Goal: Find specific page/section: Find specific page/section

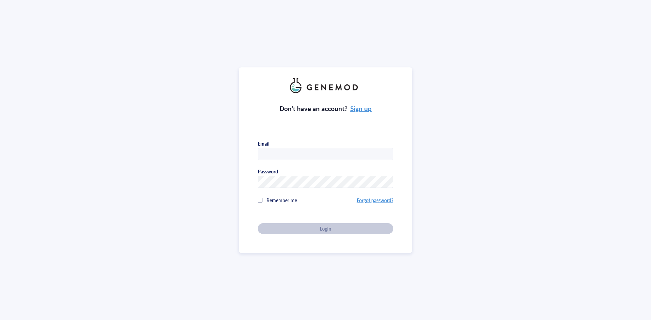
type input "[PERSON_NAME][EMAIL_ADDRESS][PERSON_NAME][DOMAIN_NAME]"
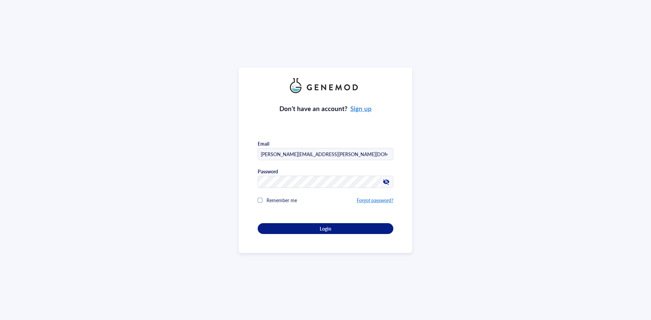
click at [248, 205] on div "Don’t have an account? Sign up Email [PERSON_NAME][EMAIL_ADDRESS][PERSON_NAME][…" at bounding box center [326, 160] width 174 height 186
click at [328, 223] on button "Login" at bounding box center [326, 228] width 136 height 11
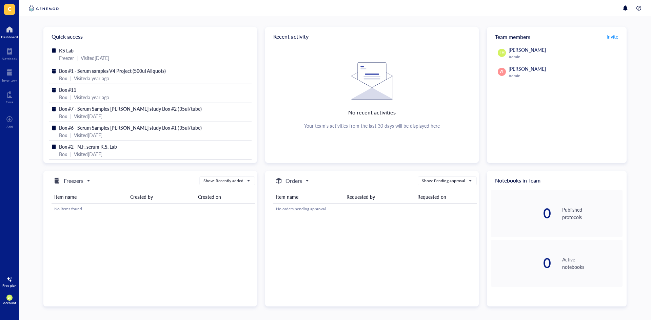
click at [11, 29] on div at bounding box center [9, 29] width 17 height 11
click at [5, 74] on div at bounding box center [9, 72] width 15 height 11
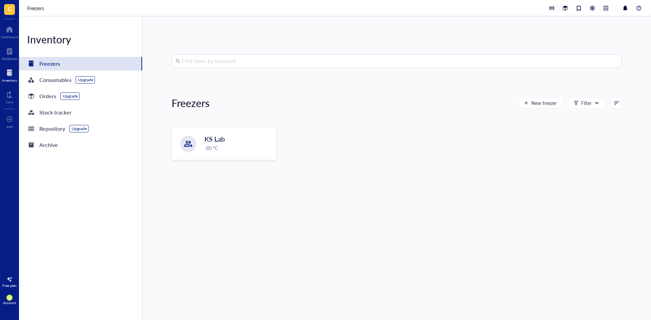
click at [43, 64] on div "Freezers" at bounding box center [49, 63] width 21 height 9
click at [254, 141] on div "KS Lab" at bounding box center [233, 139] width 57 height 9
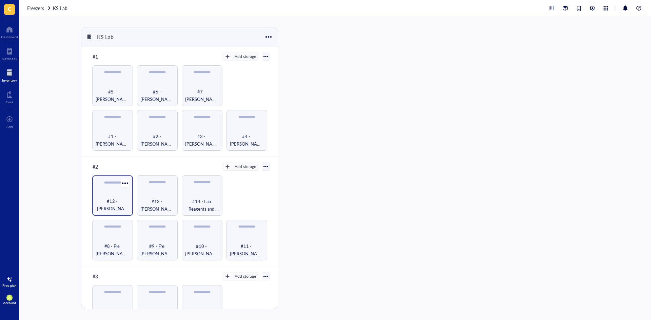
drag, startPoint x: 117, startPoint y: 191, endPoint x: 108, endPoint y: 192, distance: 8.9
click at [108, 192] on div "#12 - [PERSON_NAME]" at bounding box center [112, 196] width 41 height 41
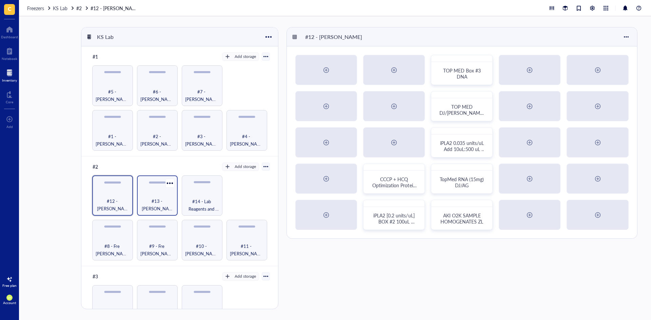
click at [150, 190] on div "#13 - [PERSON_NAME]" at bounding box center [157, 196] width 41 height 41
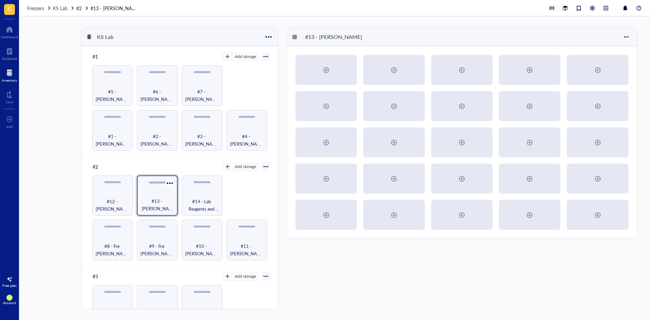
click at [154, 192] on div "#13 - [PERSON_NAME]" at bounding box center [157, 196] width 41 height 41
click at [114, 194] on div "#12 - [PERSON_NAME]" at bounding box center [112, 196] width 41 height 41
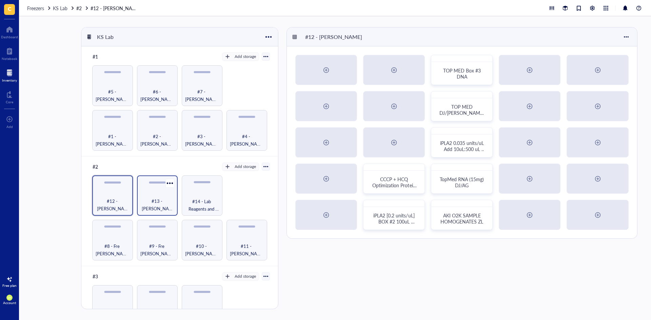
click at [141, 198] on div "#13 - [PERSON_NAME]" at bounding box center [157, 205] width 34 height 15
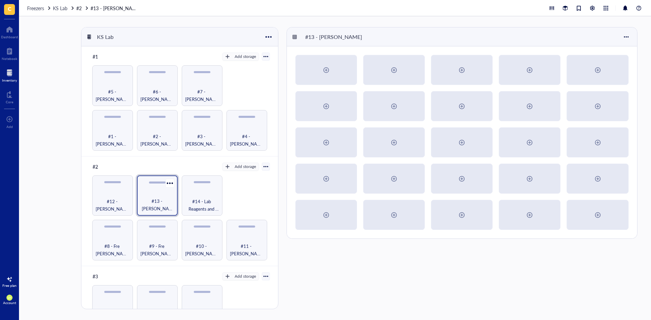
click at [144, 198] on div "#13 - [PERSON_NAME]" at bounding box center [157, 205] width 34 height 15
click at [115, 194] on div "#12 - [PERSON_NAME]" at bounding box center [112, 196] width 41 height 41
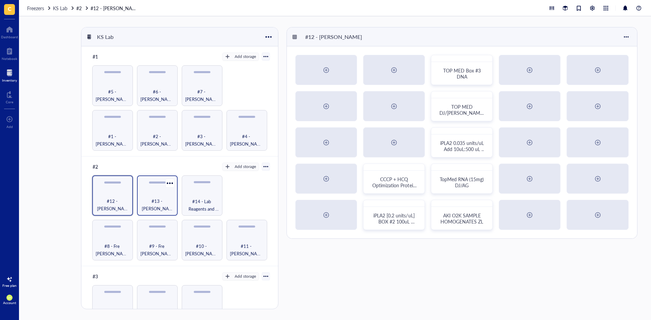
click at [156, 187] on div "#13 - [PERSON_NAME]" at bounding box center [157, 196] width 41 height 41
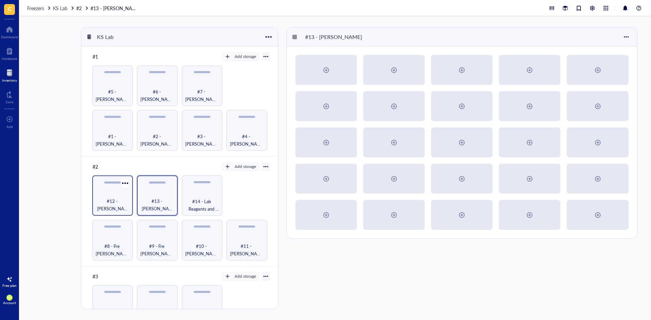
click at [117, 184] on div "#12 - [PERSON_NAME]" at bounding box center [112, 196] width 41 height 41
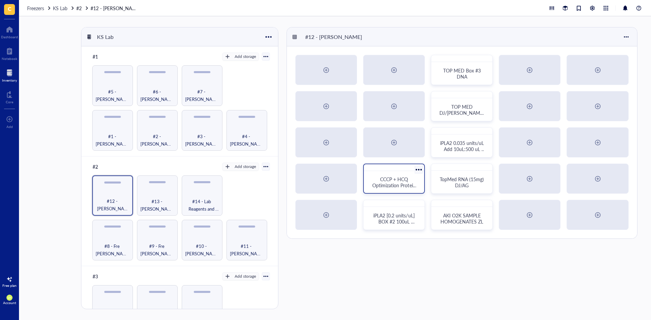
click at [390, 177] on span "CCCP + HCQ Optimization Protein from [DATE] NRVM Z.L. [DATE]" at bounding box center [394, 188] width 44 height 25
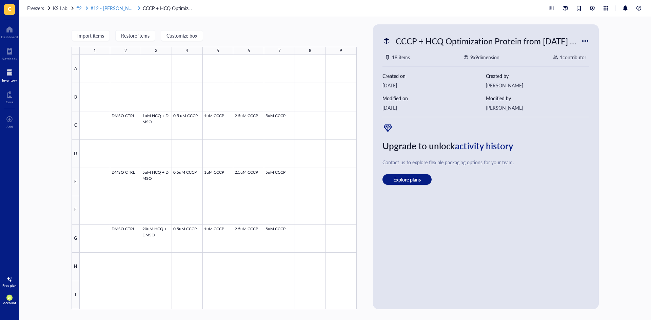
click at [103, 10] on span "#12 - [PERSON_NAME]" at bounding box center [115, 8] width 50 height 7
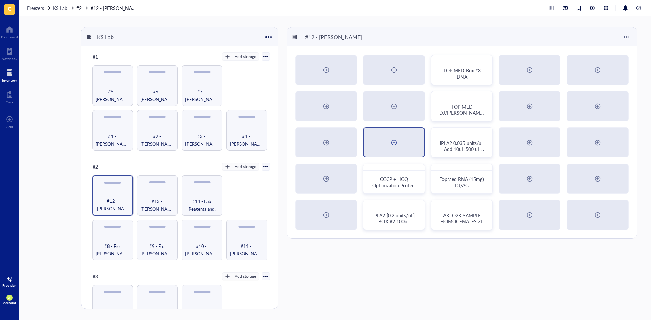
click at [403, 144] on div at bounding box center [394, 142] width 60 height 29
click at [403, 144] on div "New box Box name * Item type Default Dimension (height x width) 9 x 9 10 x 10 C…" at bounding box center [325, 160] width 651 height 320
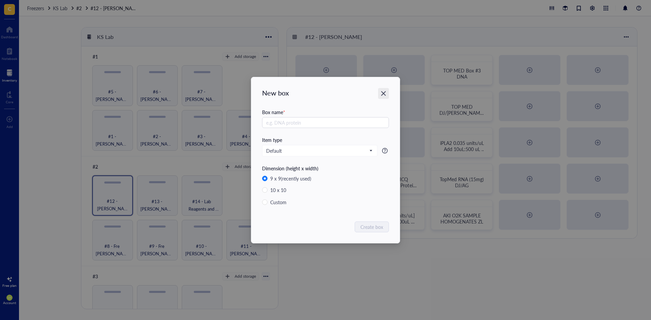
click at [381, 94] on icon "Close" at bounding box center [383, 93] width 6 height 6
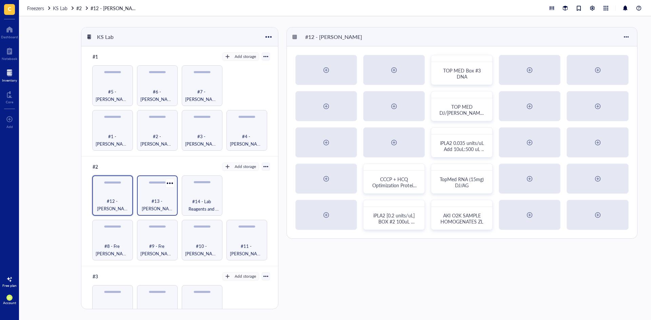
click at [143, 198] on div "#13 - [PERSON_NAME]" at bounding box center [157, 205] width 34 height 15
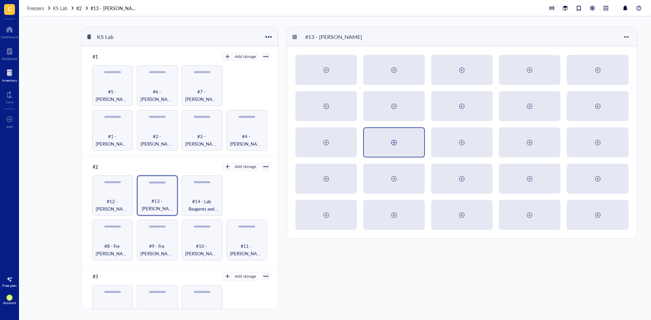
click at [387, 141] on div at bounding box center [394, 142] width 60 height 29
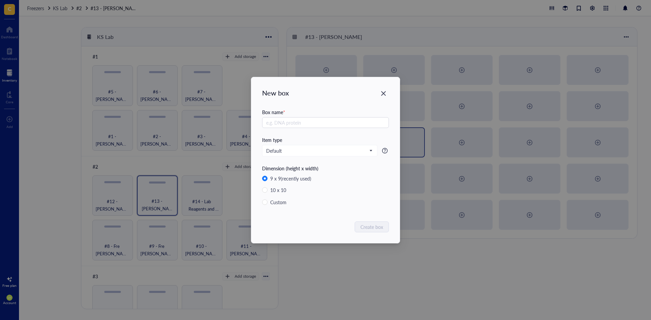
click at [387, 141] on div "Item type" at bounding box center [325, 139] width 127 height 7
click at [383, 94] on icon "Close" at bounding box center [383, 93] width 5 height 5
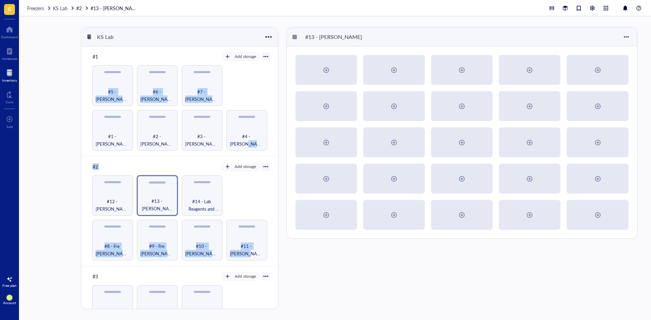
drag, startPoint x: 278, startPoint y: 148, endPoint x: 283, endPoint y: 207, distance: 59.2
click at [283, 207] on div "KS Lab #1 Add storage #1 - [PERSON_NAME] #2 - [PERSON_NAME] #3 - [PERSON_NAME] …" at bounding box center [335, 168] width 632 height 304
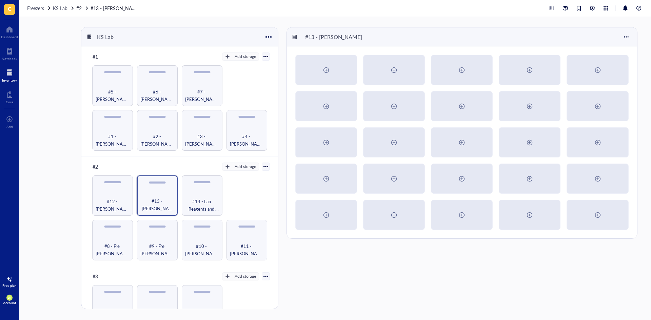
click at [305, 267] on div "#13 - [PERSON_NAME]" at bounding box center [463, 168] width 354 height 282
